Goal: Task Accomplishment & Management: Use online tool/utility

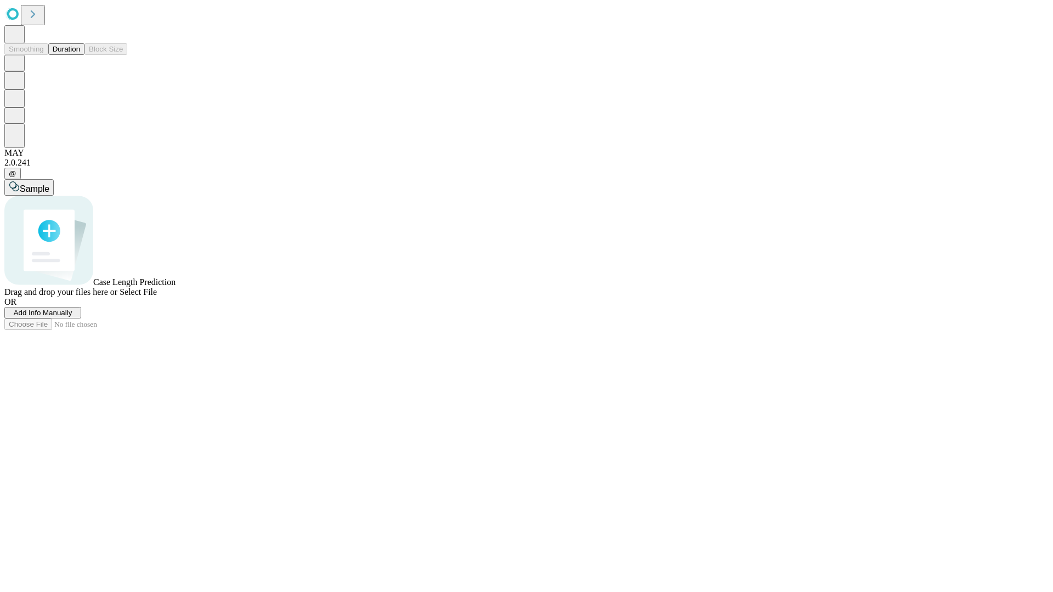
click at [80, 55] on button "Duration" at bounding box center [66, 49] width 36 height 12
click at [72, 317] on span "Add Info Manually" at bounding box center [43, 313] width 59 height 8
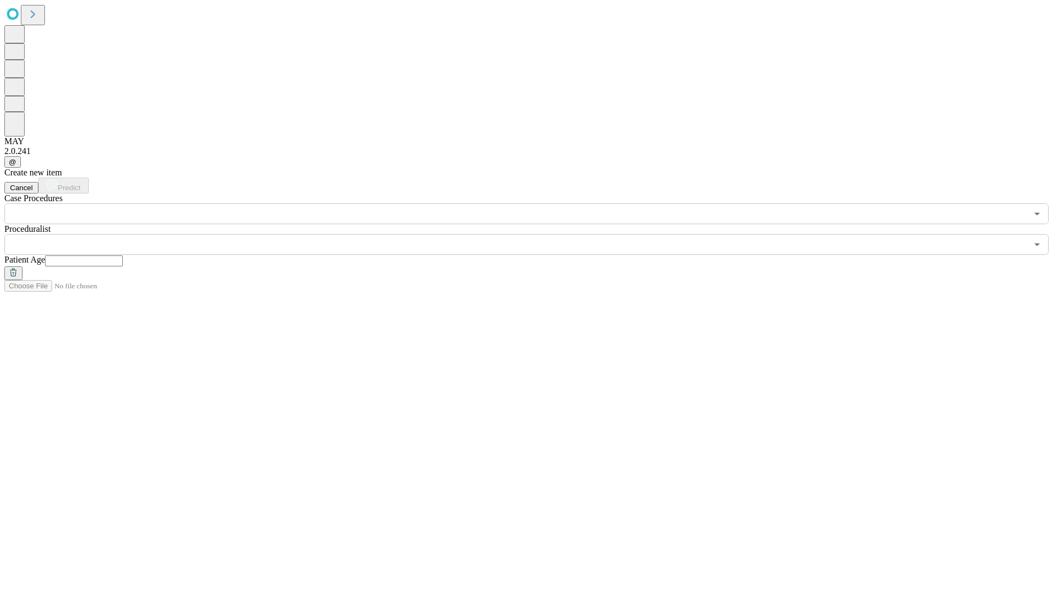
click at [123, 256] on input "text" at bounding box center [84, 261] width 78 height 11
type input "**"
click at [534, 234] on input "text" at bounding box center [515, 244] width 1023 height 21
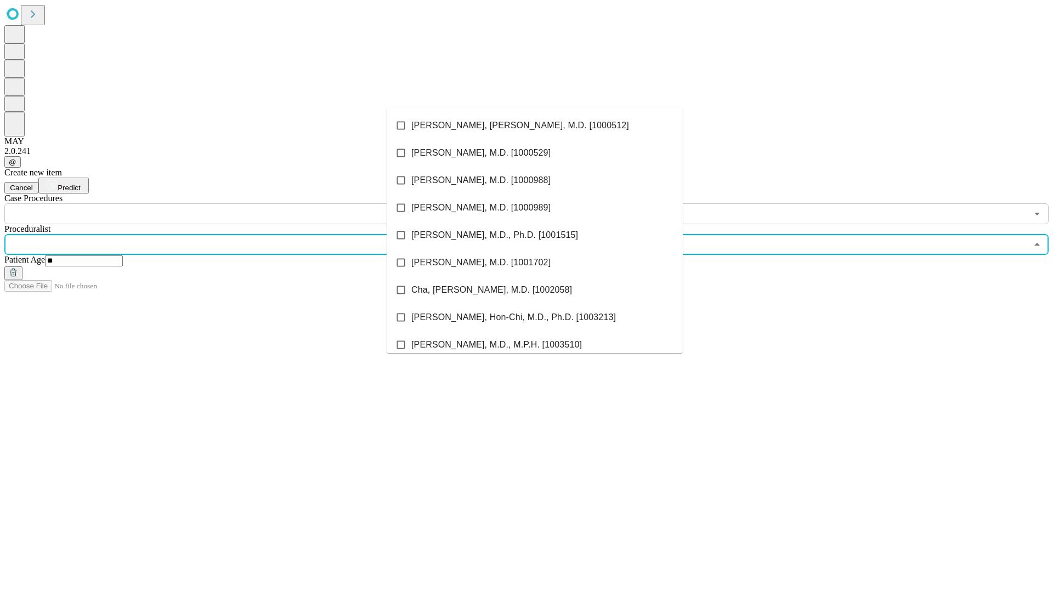
click at [535, 126] on li "[PERSON_NAME], [PERSON_NAME], M.D. [1000512]" at bounding box center [535, 125] width 296 height 27
click at [230, 203] on input "text" at bounding box center [515, 213] width 1023 height 21
